Goal: Information Seeking & Learning: Learn about a topic

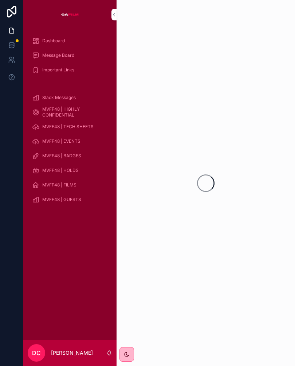
scroll to position [13, 0]
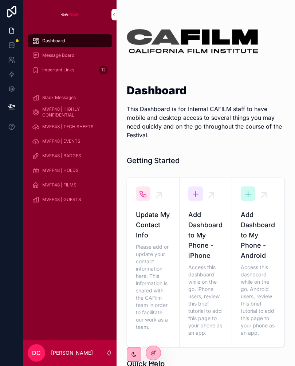
click at [51, 138] on span "MVFF48 | EVENTS" at bounding box center [61, 141] width 38 height 6
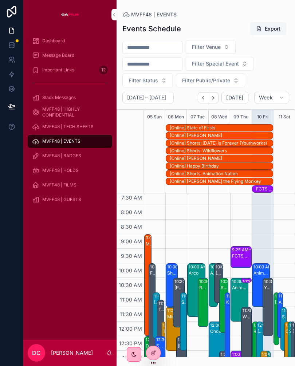
scroll to position [223, 0]
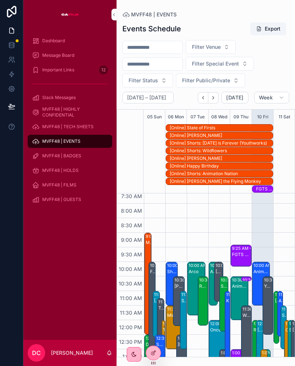
click at [271, 283] on div "Youthworks" at bounding box center [268, 286] width 8 height 6
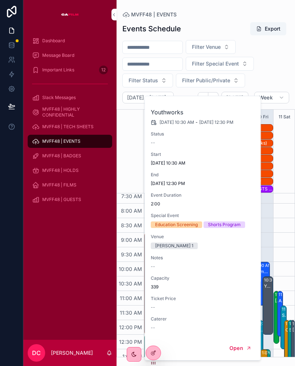
click at [270, 216] on div "10:00 AM – 11:30 AM Animation Nation 12:00 PM – 2:24 PM Roads Of Fire 10:30 AM …" at bounding box center [262, 320] width 21 height 699
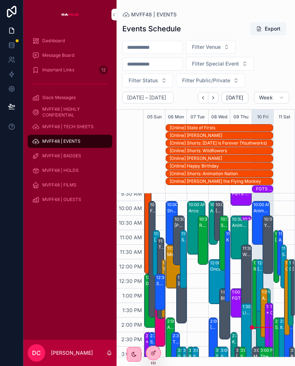
scroll to position [290, 0]
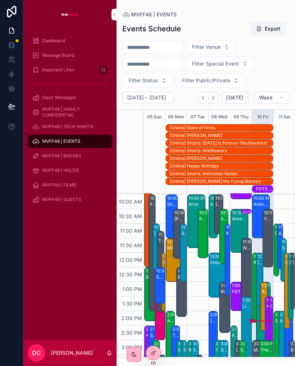
click at [263, 253] on div "12:00 PM – 1:48 PM [PERSON_NAME]" at bounding box center [259, 279] width 7 height 52
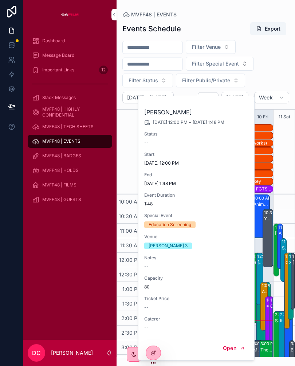
click at [270, 253] on div "Youthworks" at bounding box center [268, 244] width 8 height 57
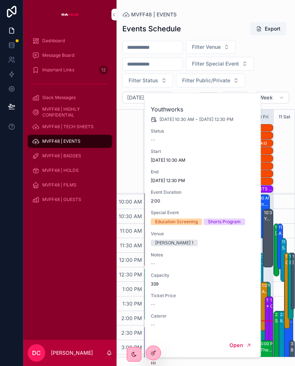
click at [133, 151] on div "scrollable content" at bounding box center [130, 151] width 26 height 83
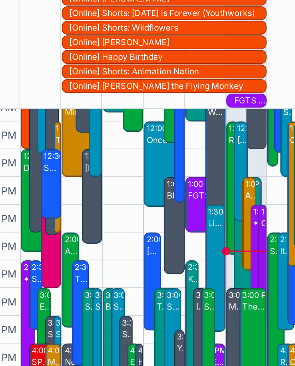
scroll to position [344, 0]
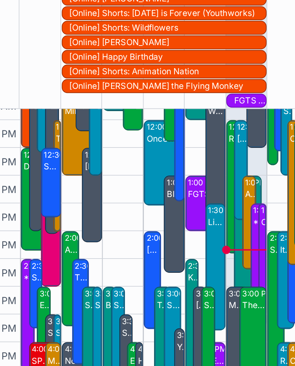
click at [266, 249] on div "*PRIVATE EDUCATION EVENT* CLASS OF MVFF MIXER" at bounding box center [268, 277] width 5 height 57
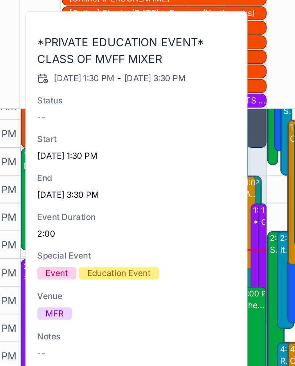
click at [269, 243] on div "1:30 PM – 3:30 PM College Mixer x [PERSON_NAME]" at bounding box center [271, 272] width 4 height 58
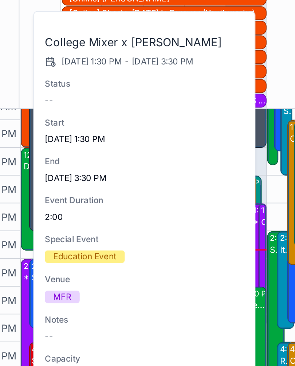
click at [273, 88] on div "11:00 AM – 12:49 PM [PERSON_NAME]: Do the Impossible 2:00 PM – 4:54 PM Sound of…" at bounding box center [283, 199] width 21 height 699
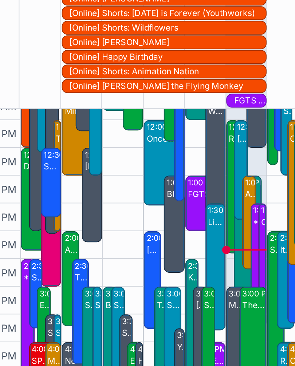
click at [257, 235] on div "La Grazia" at bounding box center [263, 238] width 12 height 6
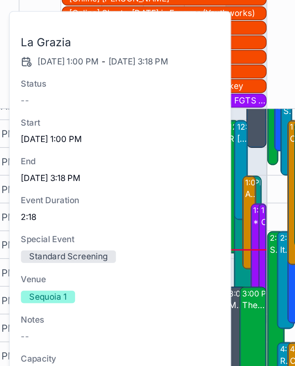
click at [269, 243] on div "1:30 PM – 3:30 PM College Mixer x [PERSON_NAME]" at bounding box center [271, 272] width 4 height 58
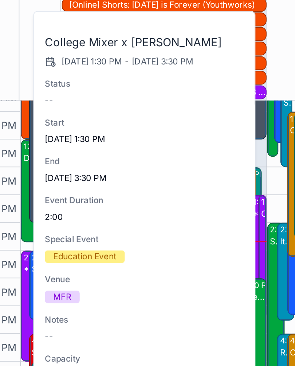
click at [273, 95] on div "11:00 AM – 12:49 PM [PERSON_NAME]: Do the Impossible 2:00 PM – 4:54 PM Sound of…" at bounding box center [283, 199] width 21 height 699
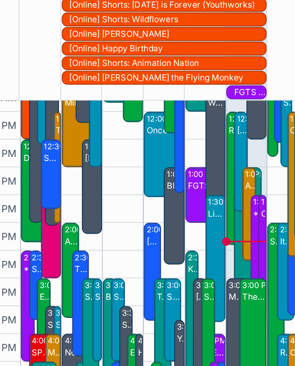
click at [260, 293] on div "The Choral" at bounding box center [266, 296] width 12 height 7
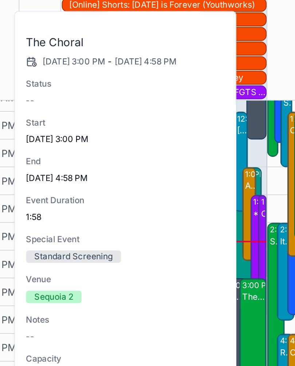
click at [261, 229] on div "1:00 PM – 2:41 PM Animal Farm" at bounding box center [264, 253] width 7 height 48
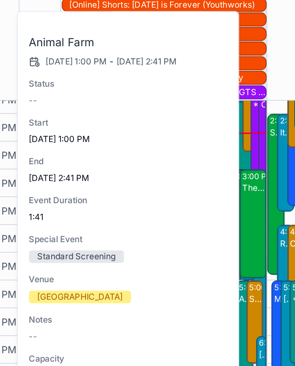
scroll to position [402, 0]
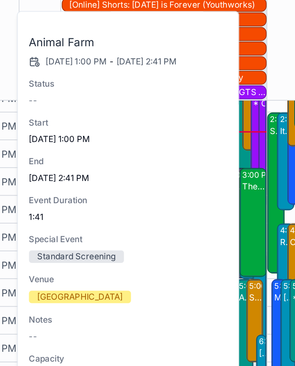
click at [264, 293] on div "Shorts: Animation Nation, a Family Film College Showcase" at bounding box center [267, 314] width 7 height 42
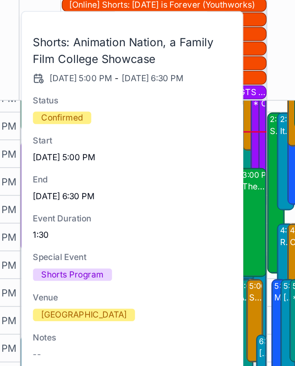
click at [117, 110] on div "scrollable content" at bounding box center [130, 151] width 26 height 83
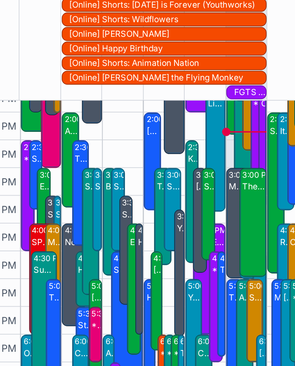
click at [253, 293] on div "The [PERSON_NAME] Effect" at bounding box center [256, 318] width 7 height 51
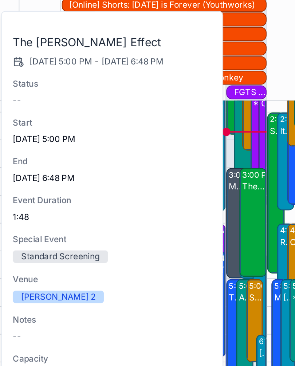
click at [259, 293] on div "A Private Life" at bounding box center [262, 318] width 7 height 50
